Goal: Transaction & Acquisition: Purchase product/service

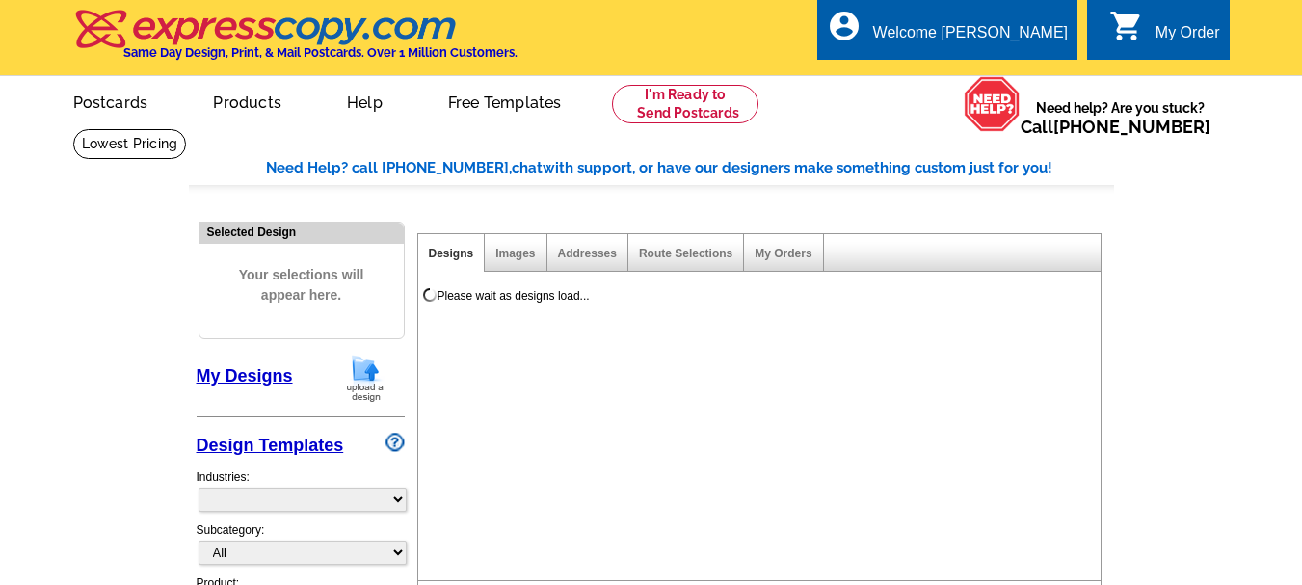
select select "785"
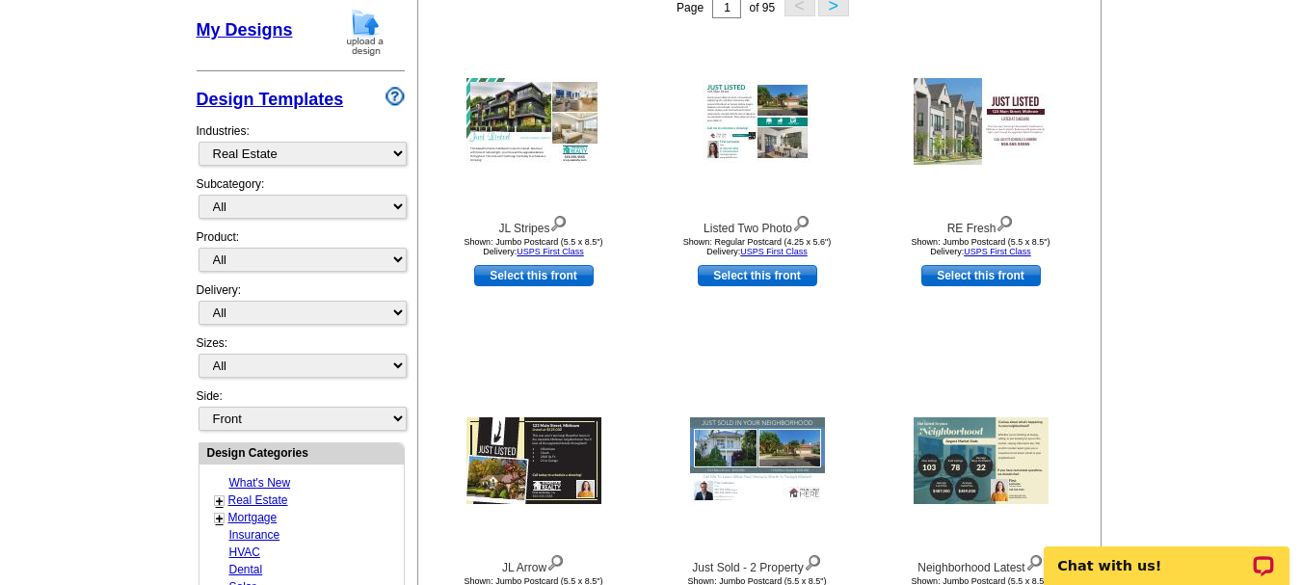
scroll to position [349, 0]
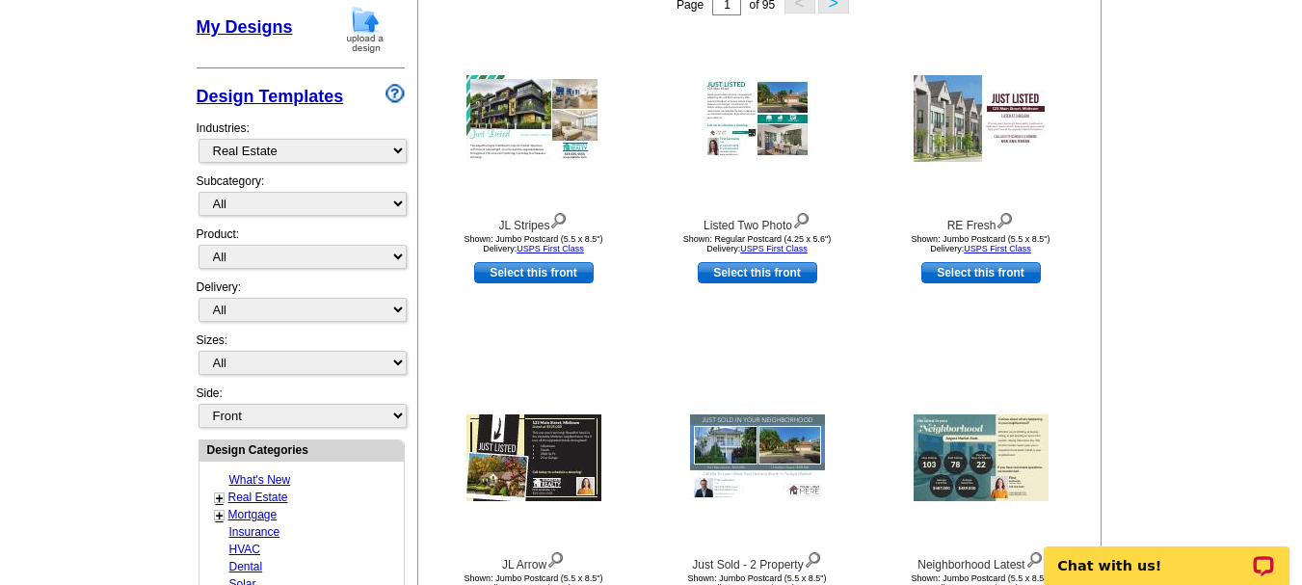
click at [360, 179] on div "Subcategory: All RE/MAX® Referrals [PERSON_NAME]® Berkshire Hathaway Home Servi…" at bounding box center [301, 198] width 208 height 53
click at [308, 201] on select "All RE/MAX® Referrals [PERSON_NAME]® Berkshire Hathaway Home Services Century 2…" at bounding box center [302, 204] width 208 height 24
select select "807"
click at [198, 193] on select "All RE/MAX® Referrals [PERSON_NAME]® Berkshire Hathaway Home Services Century 2…" at bounding box center [302, 204] width 208 height 24
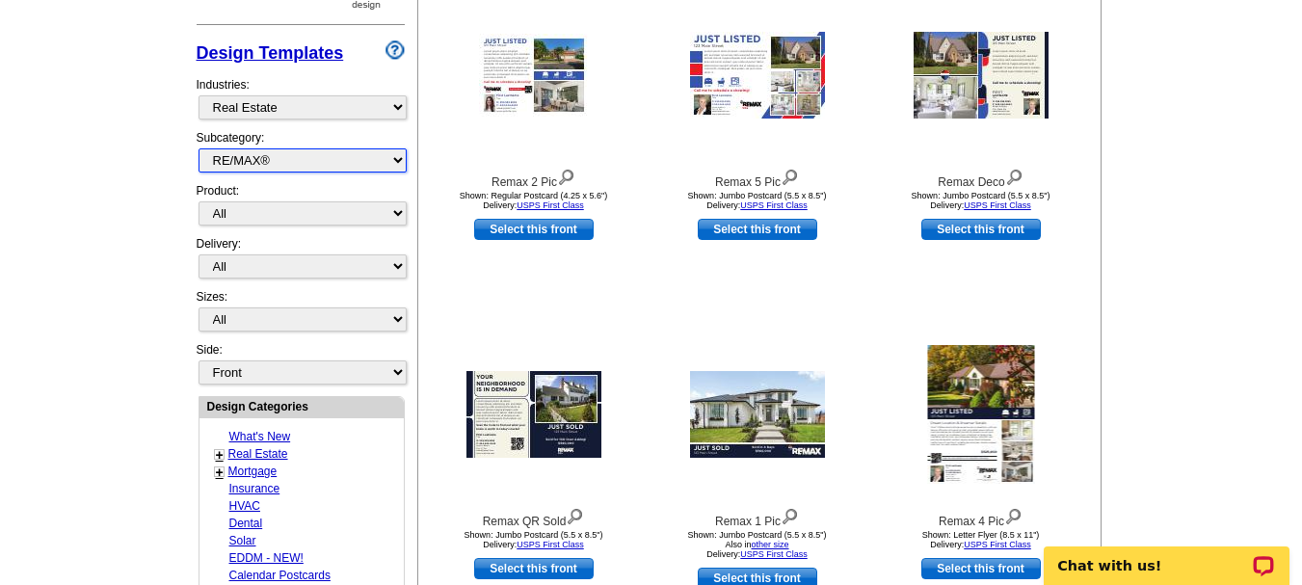
scroll to position [614, 0]
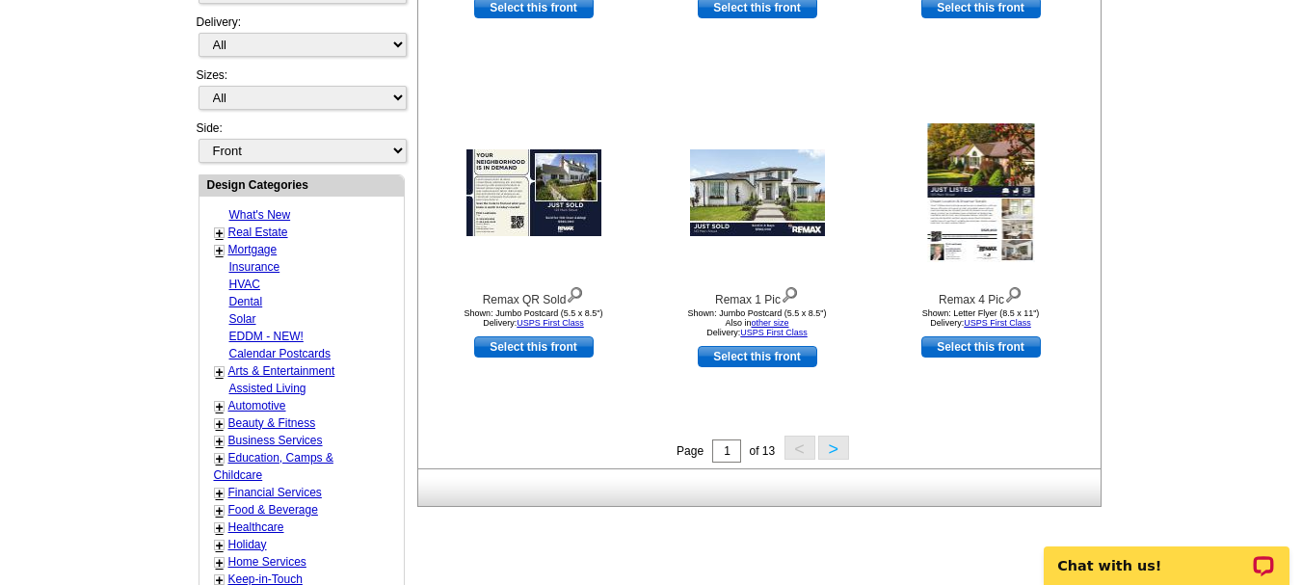
click at [832, 449] on button ">" at bounding box center [833, 448] width 31 height 24
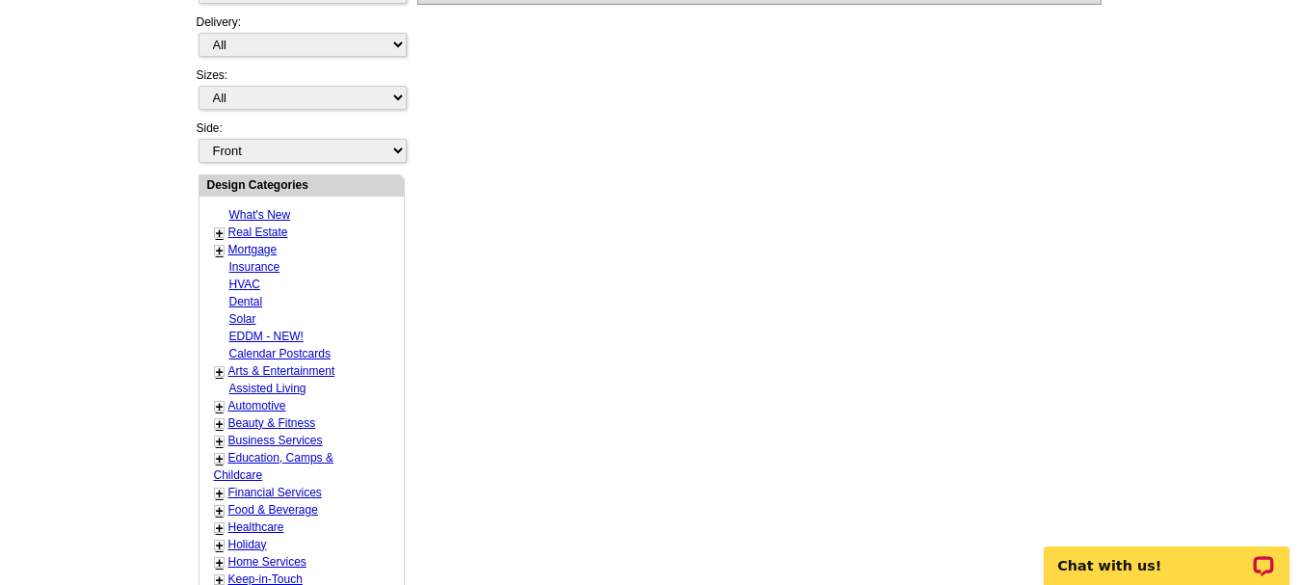
click at [832, 449] on div "Need Help? call [PHONE_NUMBER], chat with support, or have our designers make s…" at bounding box center [651, 236] width 925 height 1387
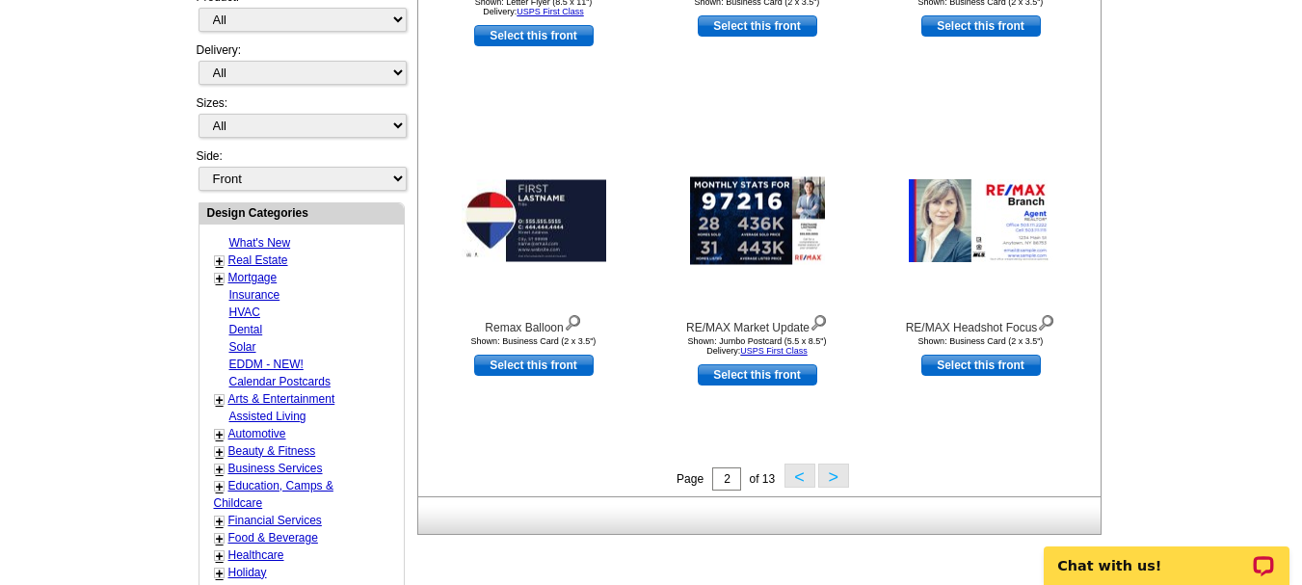
scroll to position [590, 0]
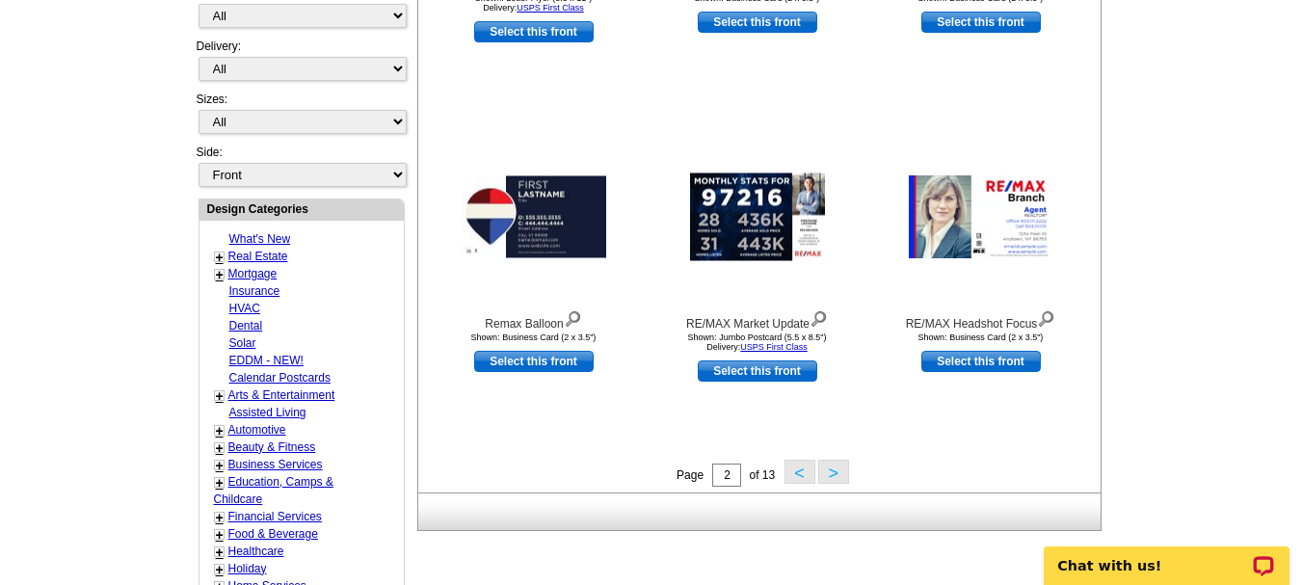
click at [841, 476] on button ">" at bounding box center [833, 472] width 31 height 24
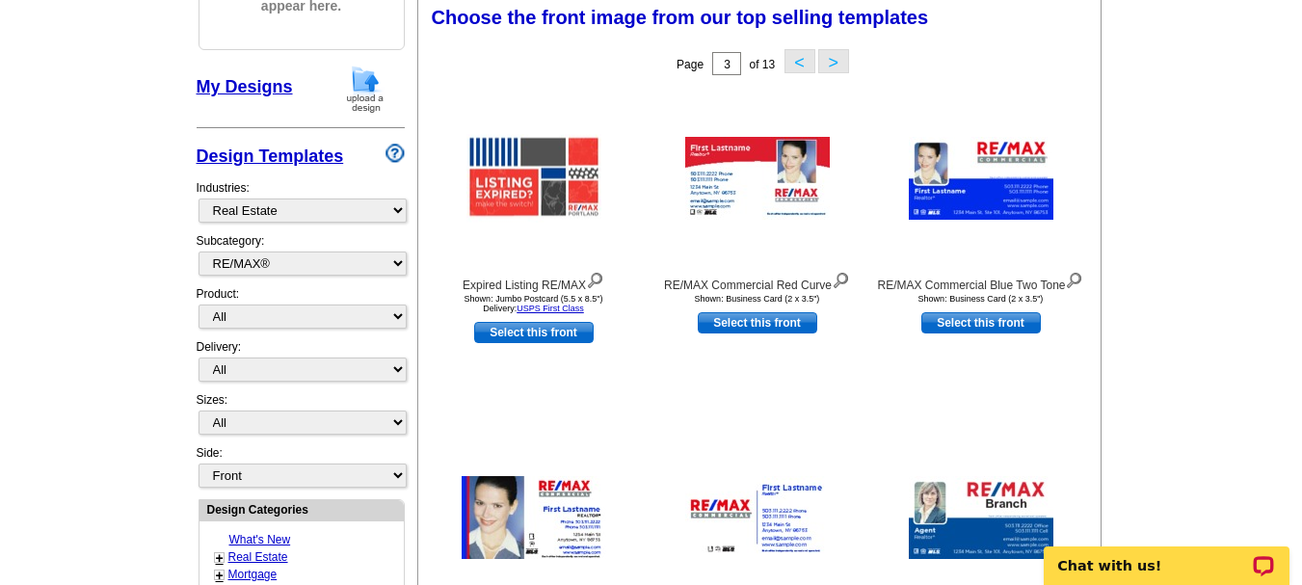
scroll to position [285, 0]
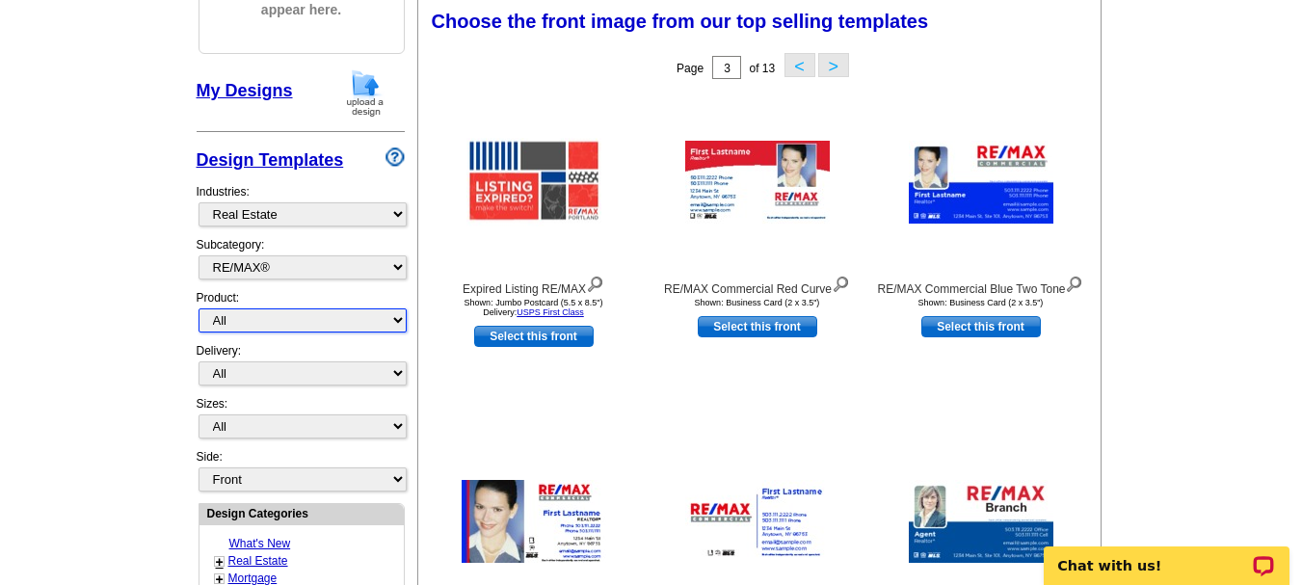
click at [385, 314] on select "All Postcards Letters and flyers Business Cards Door Hangers Greeting Cards" at bounding box center [302, 320] width 208 height 24
select select "1"
click at [198, 309] on select "All Postcards Letters and flyers Business Cards Door Hangers Greeting Cards" at bounding box center [302, 320] width 208 height 24
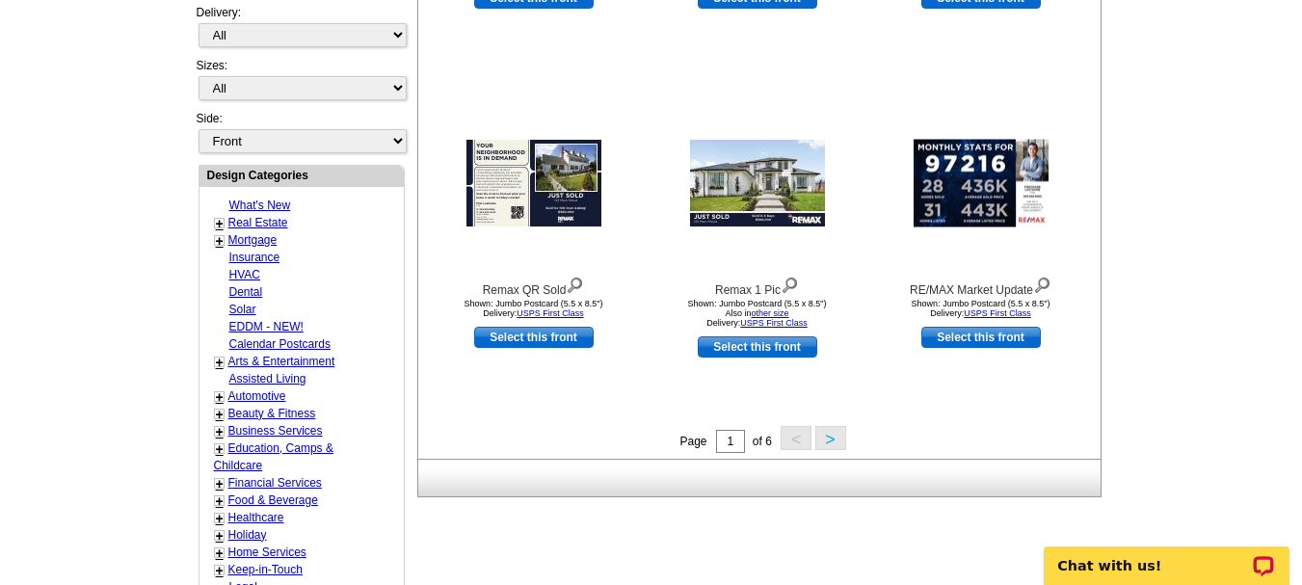
scroll to position [621, 0]
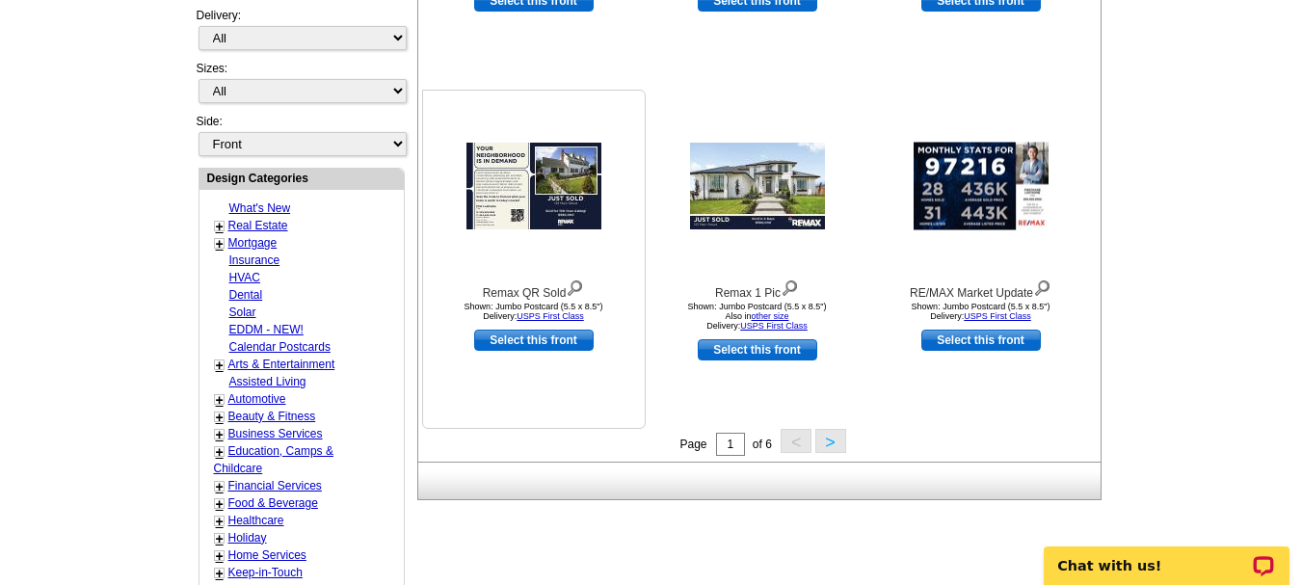
click at [588, 169] on img at bounding box center [533, 186] width 135 height 87
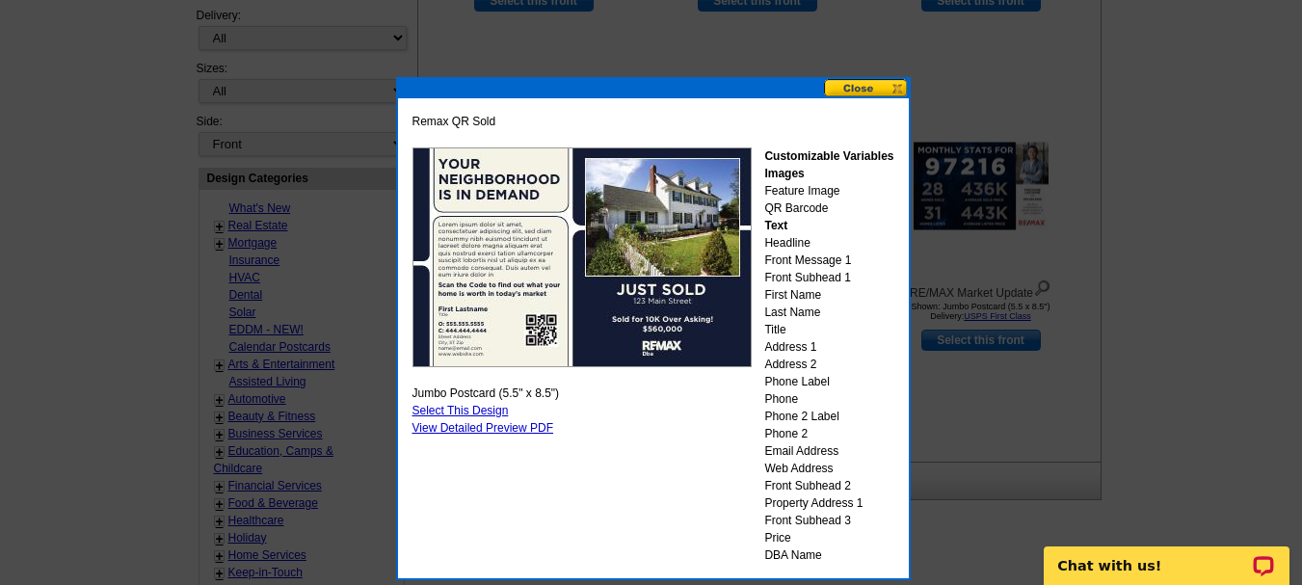
click at [861, 92] on button at bounding box center [866, 88] width 85 height 18
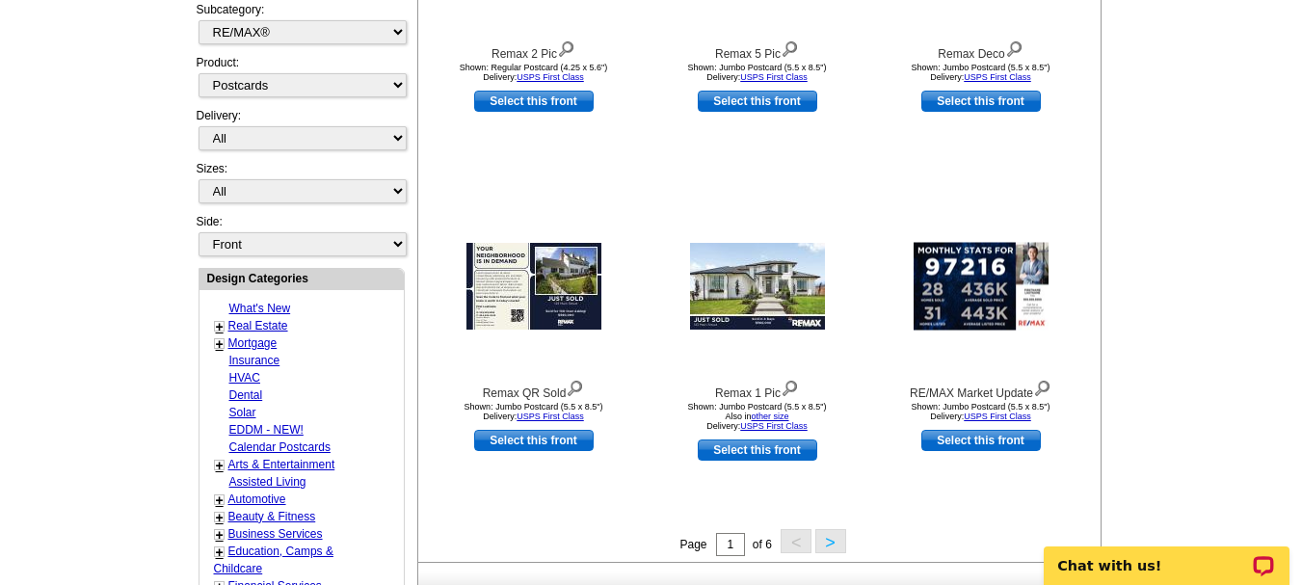
scroll to position [516, 0]
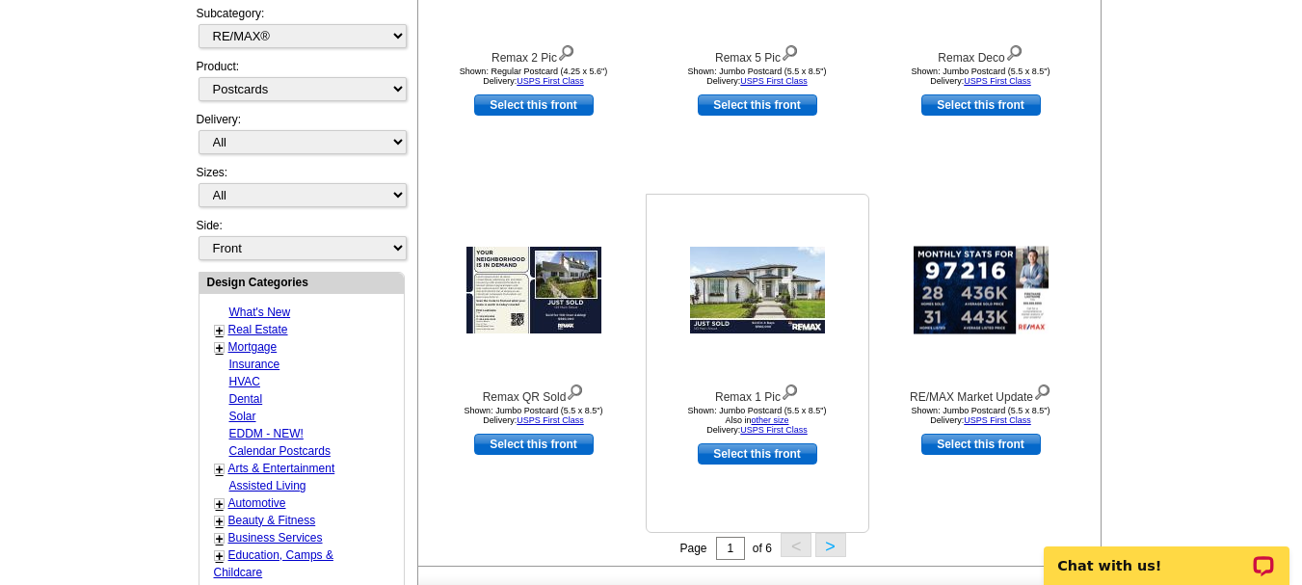
click at [727, 293] on img at bounding box center [757, 290] width 135 height 87
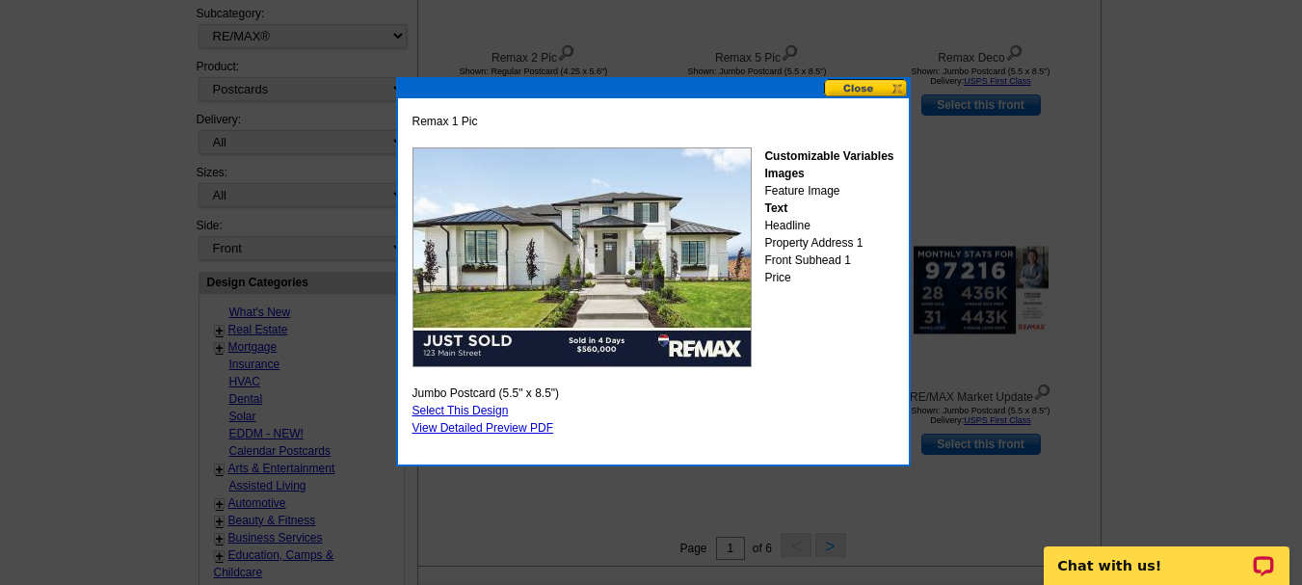
click at [473, 410] on link "Select This Design" at bounding box center [460, 410] width 96 height 13
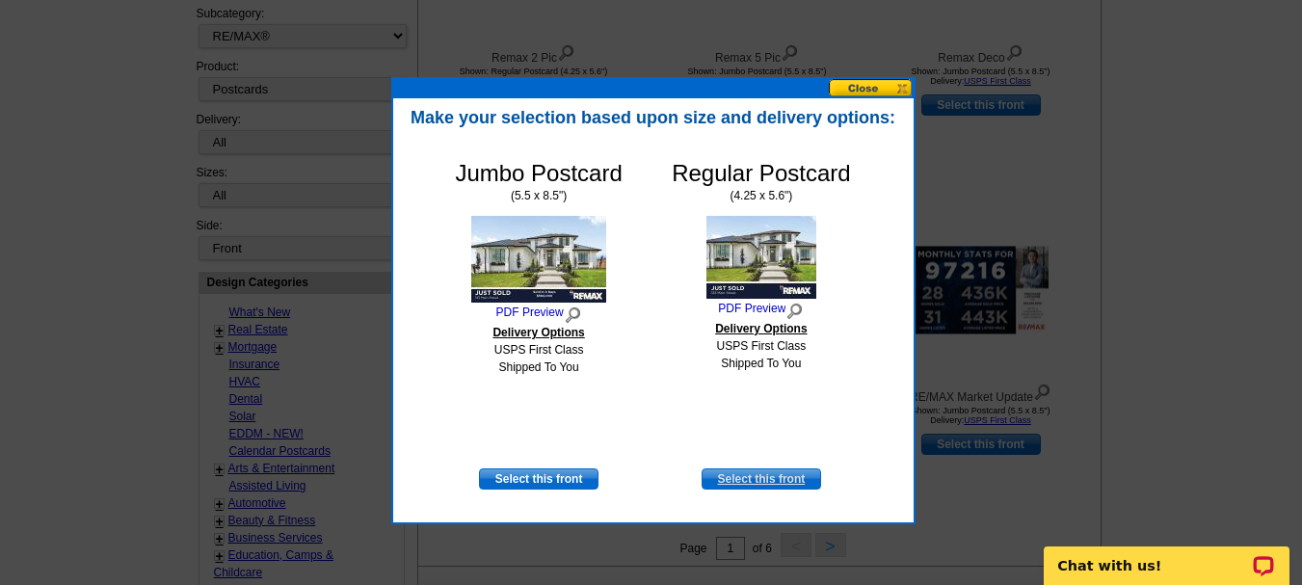
click at [773, 479] on link "Select this front" at bounding box center [760, 478] width 119 height 21
select select "1"
select select "back"
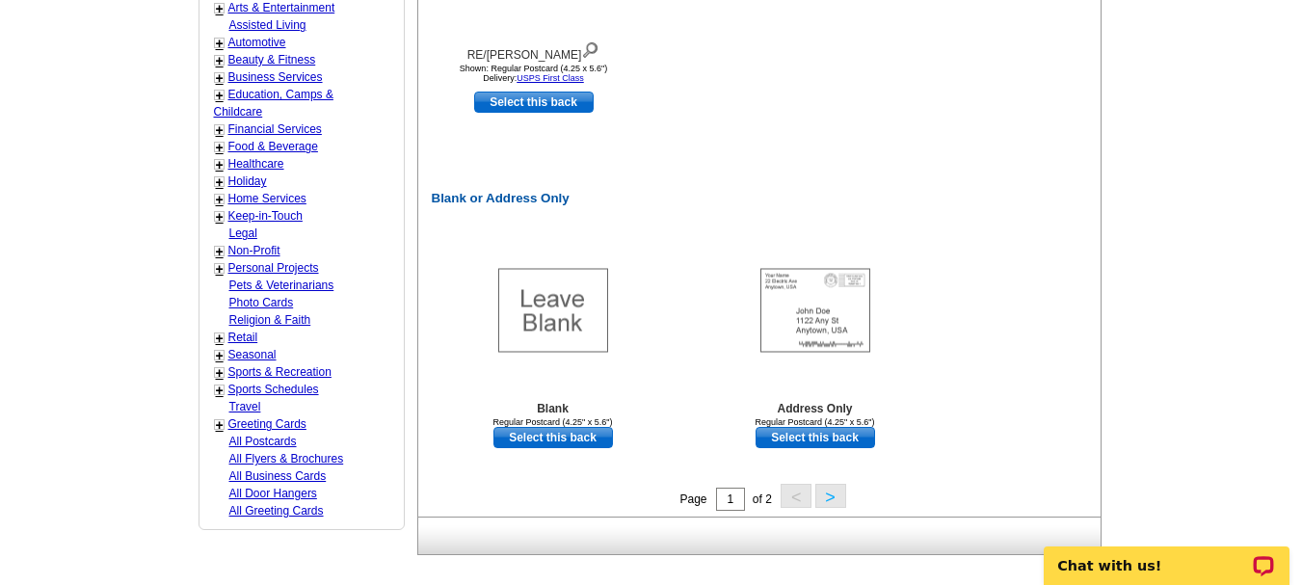
scroll to position [1229, 0]
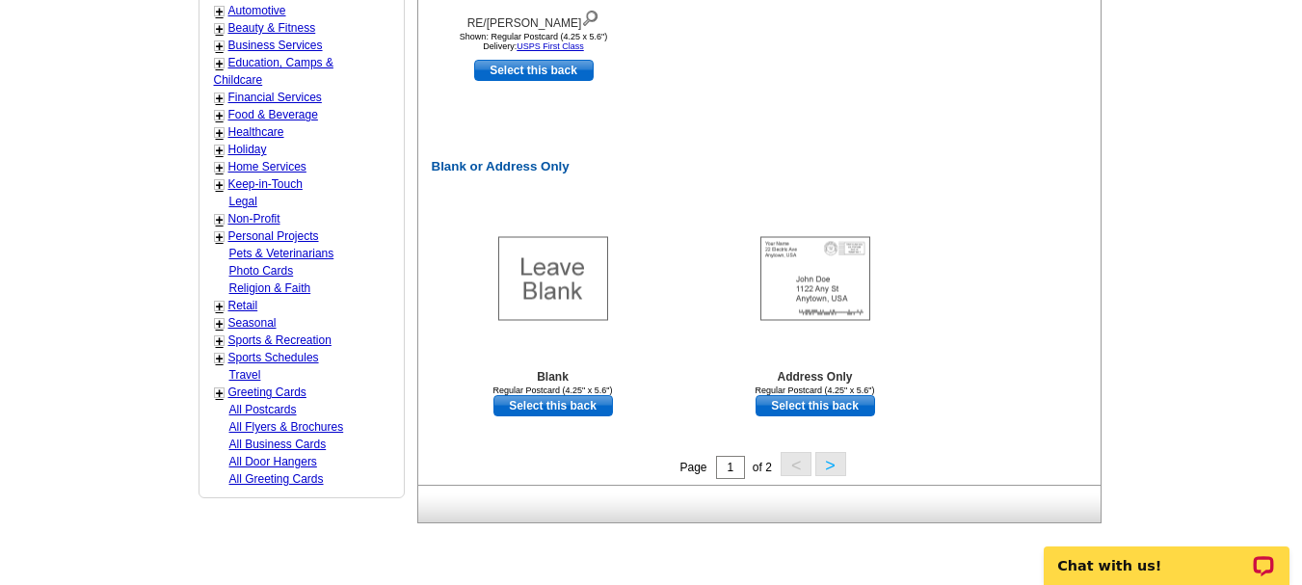
click at [835, 463] on button ">" at bounding box center [830, 464] width 31 height 24
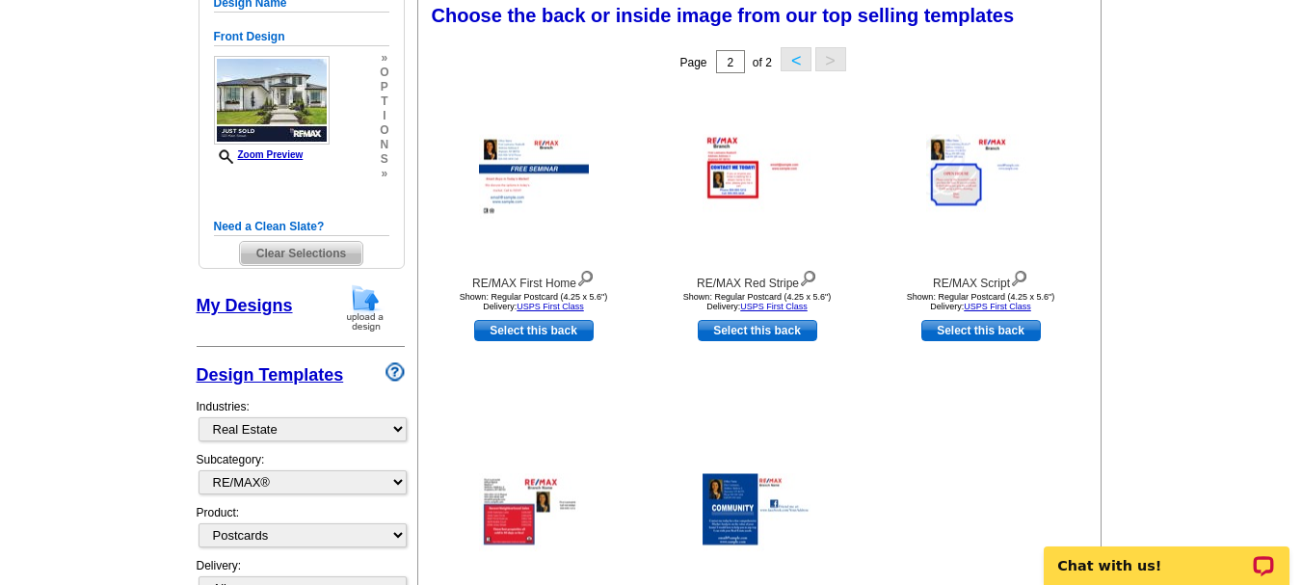
scroll to position [285, 0]
